Goal: Transaction & Acquisition: Purchase product/service

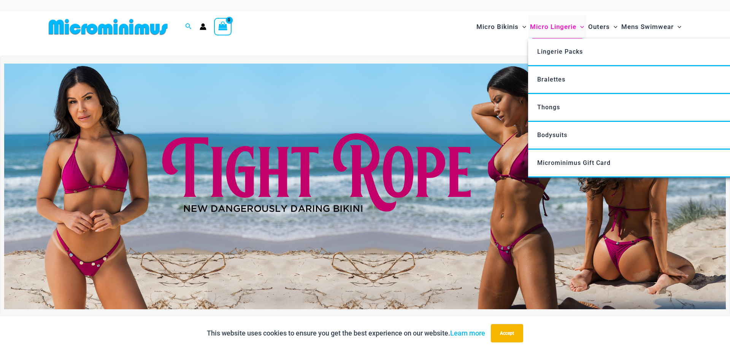
click at [566, 29] on span "Micro Lingerie" at bounding box center [553, 26] width 46 height 19
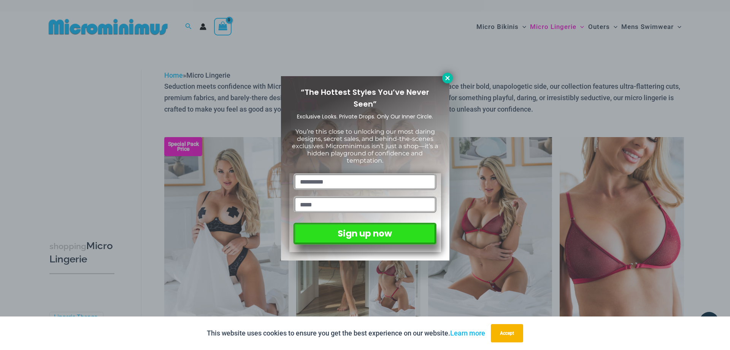
click at [444, 77] on button at bounding box center [447, 78] width 11 height 11
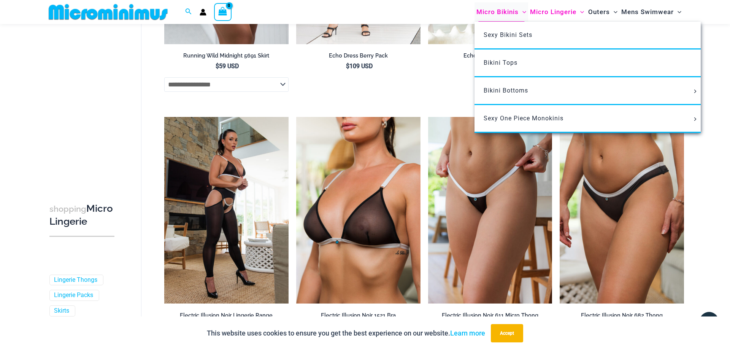
scroll to position [1453, 0]
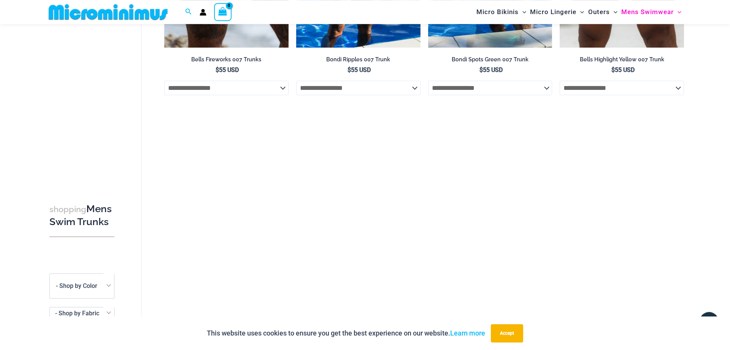
scroll to position [586, 0]
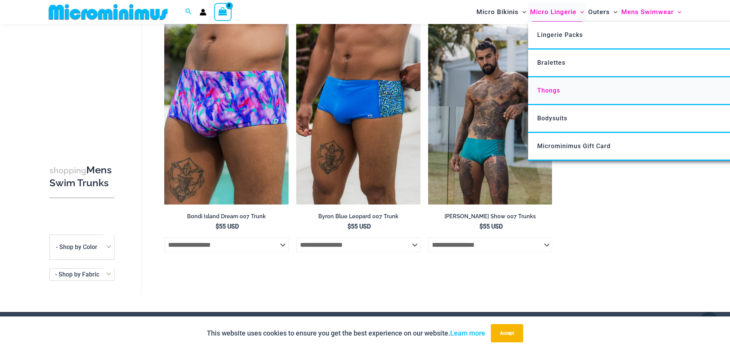
click at [544, 103] on link "Thongs" at bounding box center [641, 91] width 226 height 28
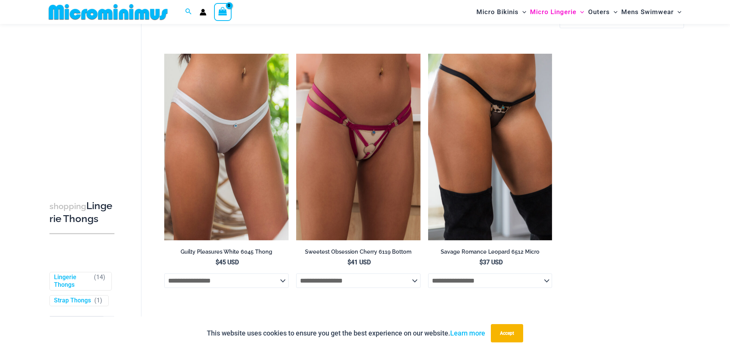
scroll to position [1031, 0]
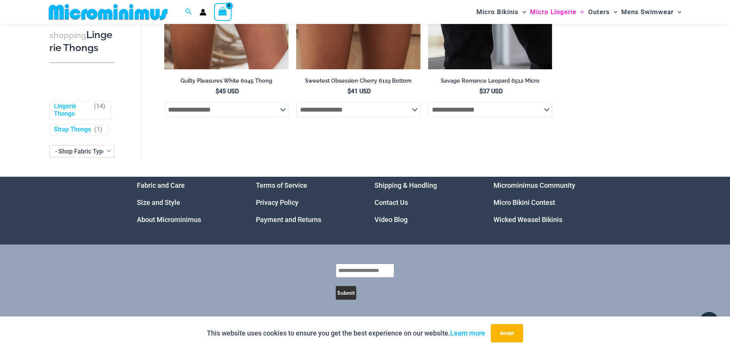
click at [116, 7] on img at bounding box center [108, 11] width 125 height 17
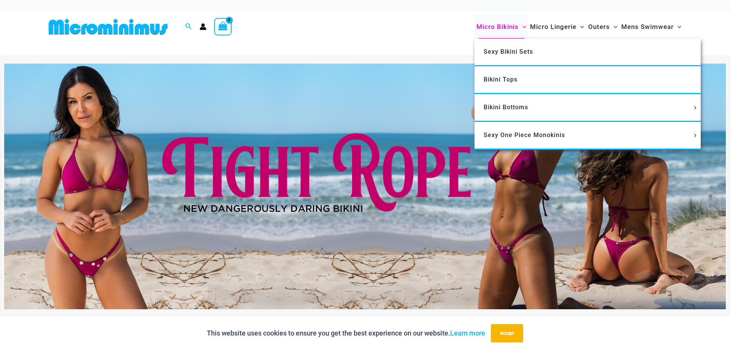
click at [492, 24] on span "Micro Bikinis" at bounding box center [498, 26] width 42 height 19
